Goal: Task Accomplishment & Management: Manage account settings

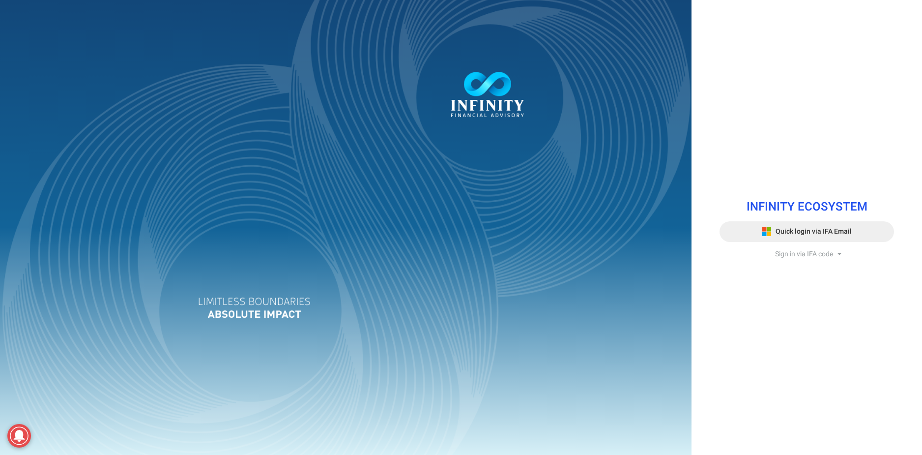
click at [749, 237] on button "Quick login via IFA Email" at bounding box center [807, 231] width 174 height 21
click at [798, 249] on div "INFINITY ECOSYSTEM Quick login via IFA Email Sign in via IFA code Infinity Fina…" at bounding box center [806, 227] width 189 height 78
click at [799, 249] on span "Sign in via IFA code" at bounding box center [804, 254] width 58 height 10
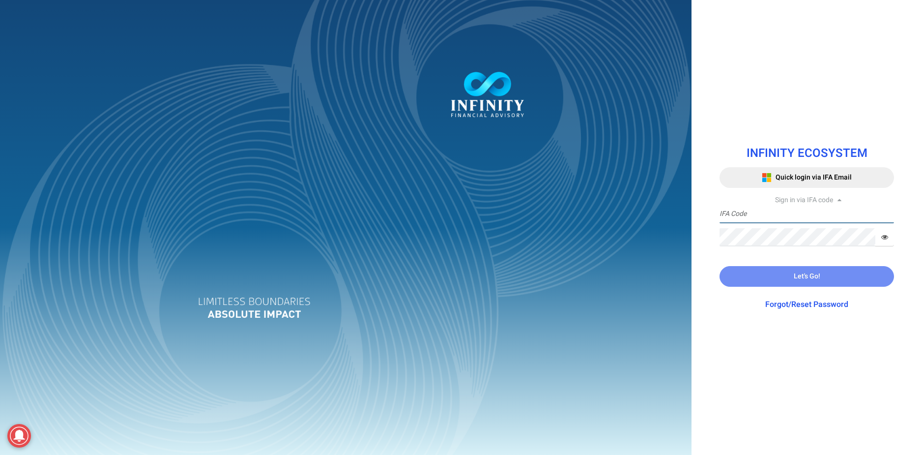
click at [788, 218] on input "text" at bounding box center [807, 214] width 174 height 18
type input "IFA0242"
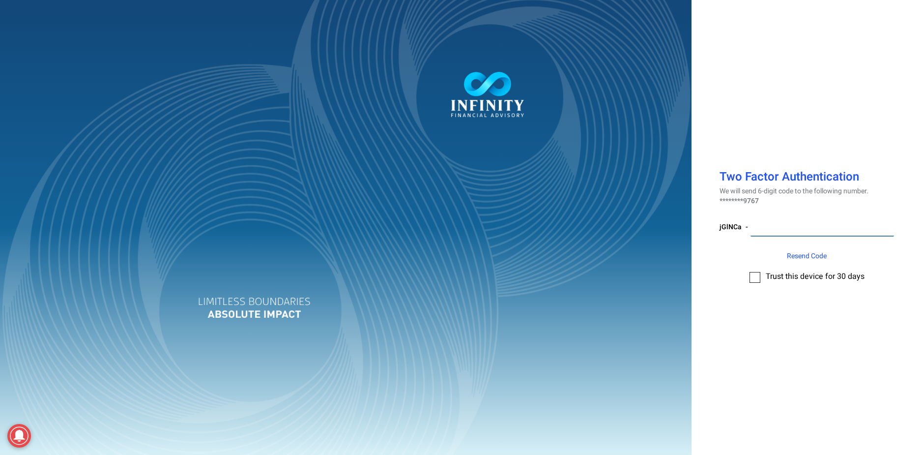
click at [798, 225] on input "number" at bounding box center [823, 227] width 144 height 18
type input "434362"
